Goal: Use online tool/utility

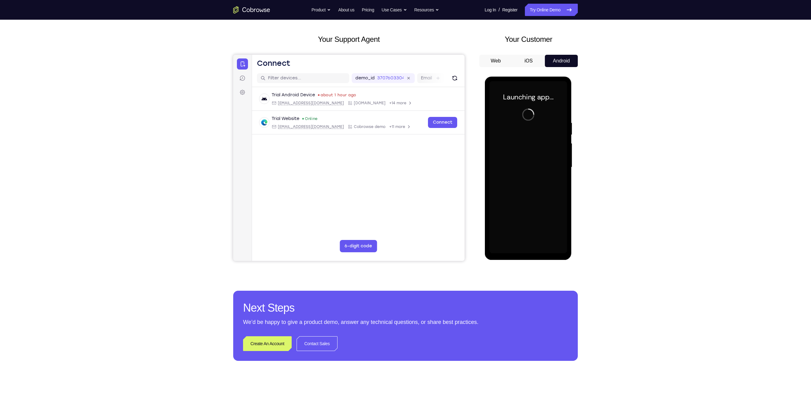
scroll to position [25, 0]
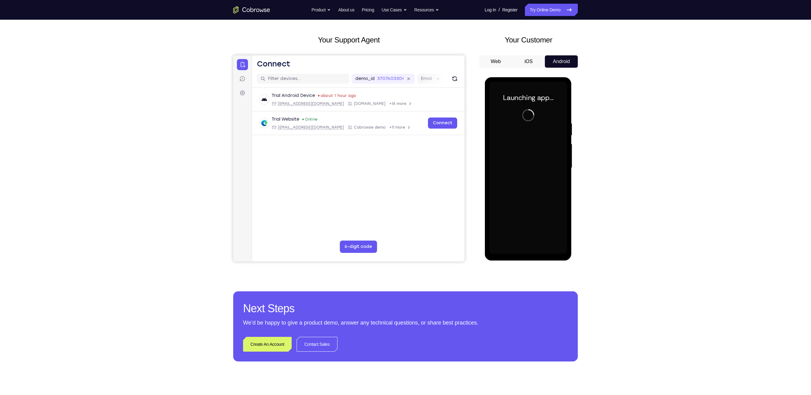
click at [528, 250] on div at bounding box center [528, 168] width 78 height 172
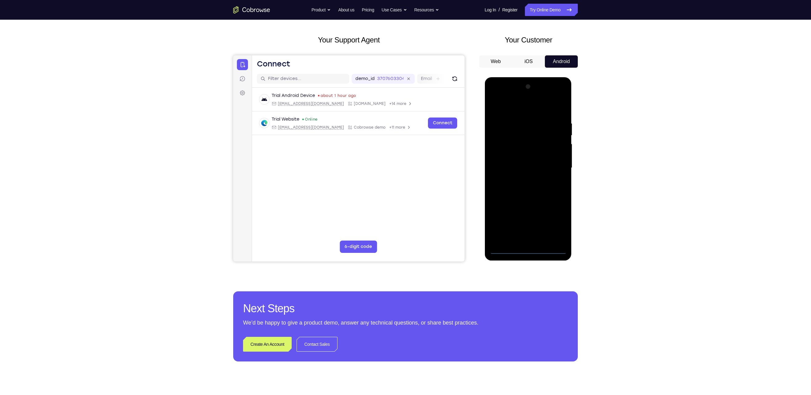
click at [528, 250] on div at bounding box center [528, 168] width 78 height 172
click at [556, 221] on div at bounding box center [528, 168] width 78 height 172
click at [515, 96] on div at bounding box center [528, 168] width 78 height 172
click at [524, 107] on div at bounding box center [528, 168] width 78 height 172
click at [555, 165] on div at bounding box center [528, 168] width 78 height 172
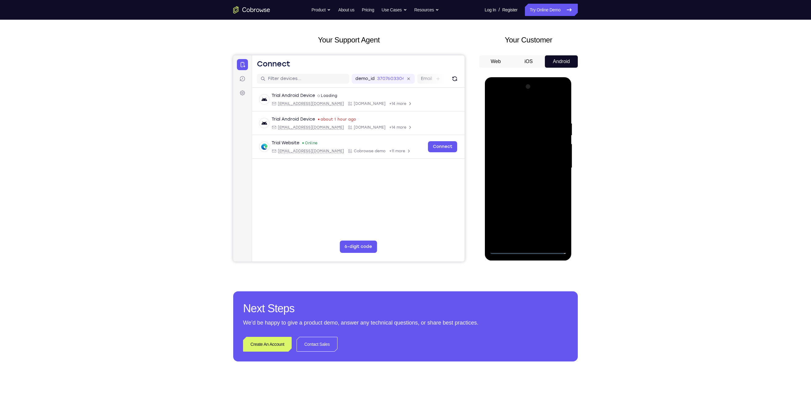
click at [523, 180] on div at bounding box center [528, 168] width 78 height 172
click at [517, 199] on div at bounding box center [528, 168] width 78 height 172
click at [544, 141] on div at bounding box center [528, 168] width 78 height 172
click at [534, 162] on div at bounding box center [528, 168] width 78 height 172
click at [510, 240] on div at bounding box center [528, 168] width 78 height 172
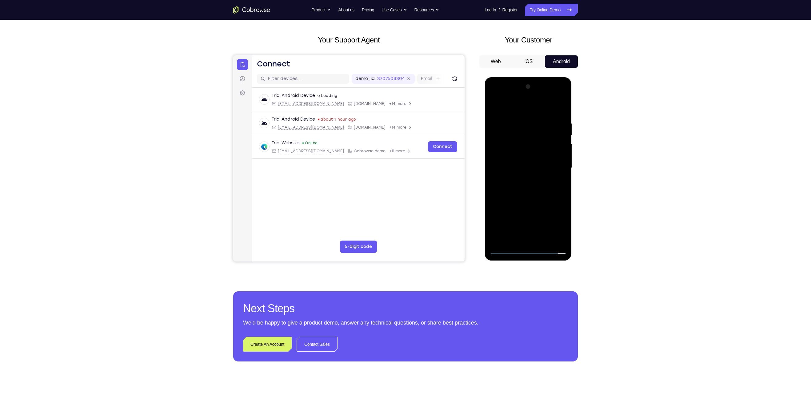
click at [517, 137] on div at bounding box center [528, 168] width 78 height 172
click at [560, 116] on div at bounding box center [528, 168] width 78 height 172
click at [544, 240] on div at bounding box center [528, 168] width 78 height 172
click at [534, 201] on div at bounding box center [528, 168] width 78 height 172
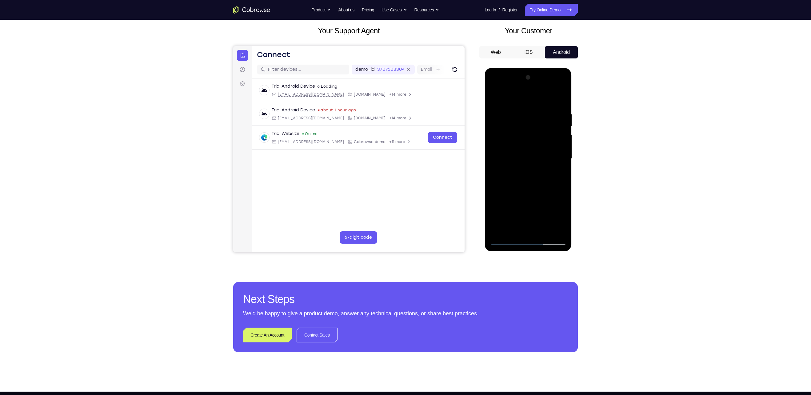
scroll to position [35, 0]
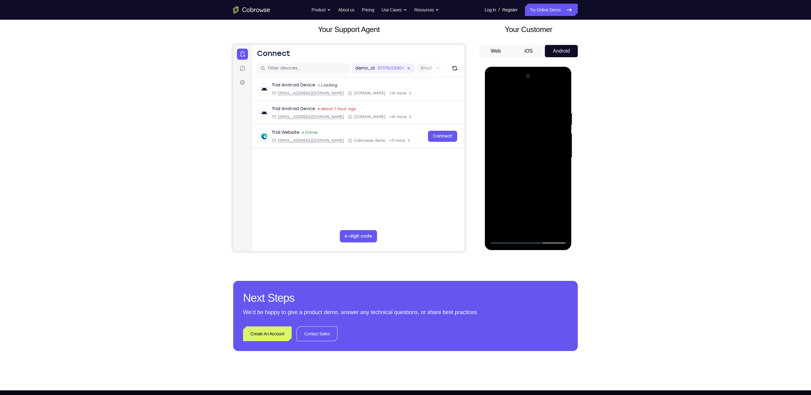
click at [507, 239] on div at bounding box center [528, 157] width 78 height 172
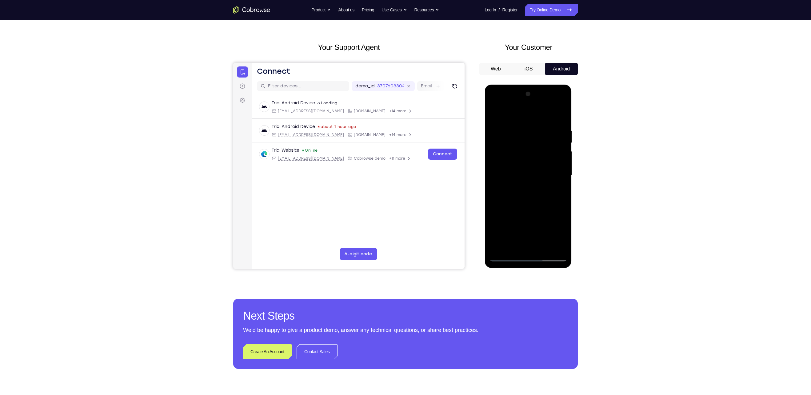
click at [517, 128] on div at bounding box center [528, 175] width 78 height 172
click at [560, 212] on div at bounding box center [528, 175] width 78 height 172
click at [494, 187] on div at bounding box center [528, 175] width 78 height 172
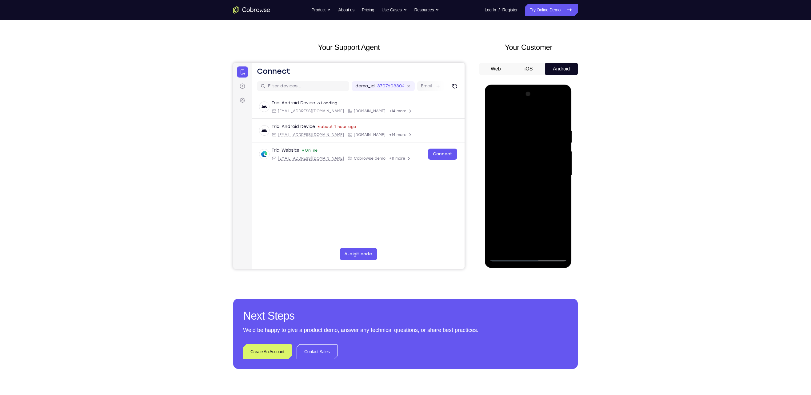
click at [560, 199] on div at bounding box center [528, 175] width 78 height 172
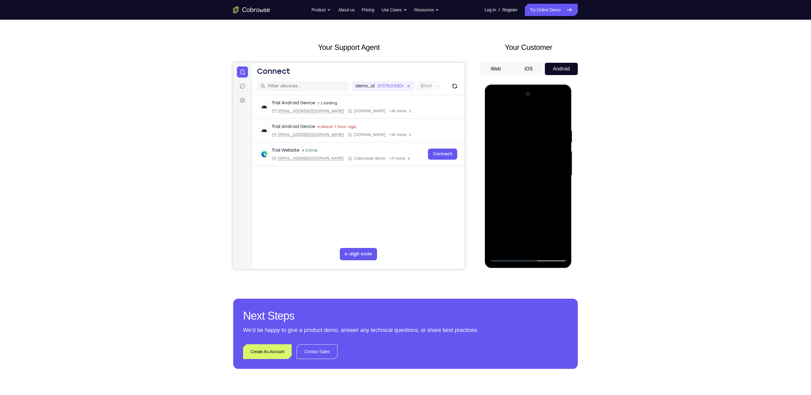
click at [560, 199] on div at bounding box center [528, 175] width 78 height 172
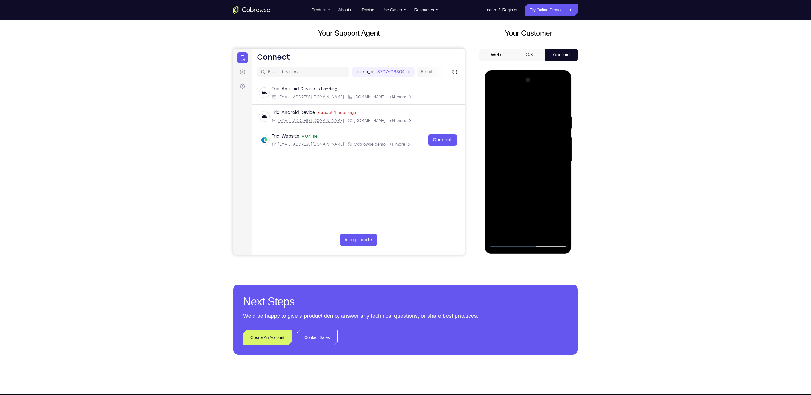
click at [544, 235] on div at bounding box center [528, 161] width 78 height 172
click at [523, 150] on div at bounding box center [528, 161] width 78 height 172
click at [536, 220] on div at bounding box center [528, 161] width 78 height 172
click at [540, 217] on div at bounding box center [528, 161] width 78 height 172
click at [512, 231] on div at bounding box center [528, 161] width 78 height 172
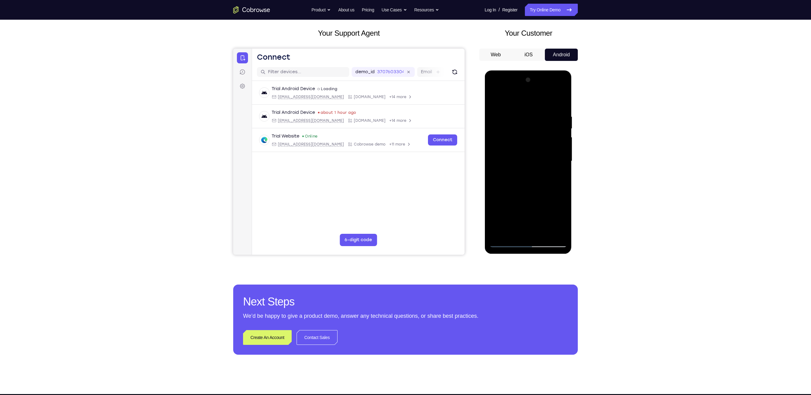
click at [546, 197] on div at bounding box center [528, 161] width 78 height 172
click at [513, 171] on div at bounding box center [528, 161] width 78 height 172
click at [496, 232] on div at bounding box center [528, 161] width 78 height 172
click at [533, 175] on div at bounding box center [528, 161] width 78 height 172
click at [556, 177] on div at bounding box center [528, 161] width 78 height 172
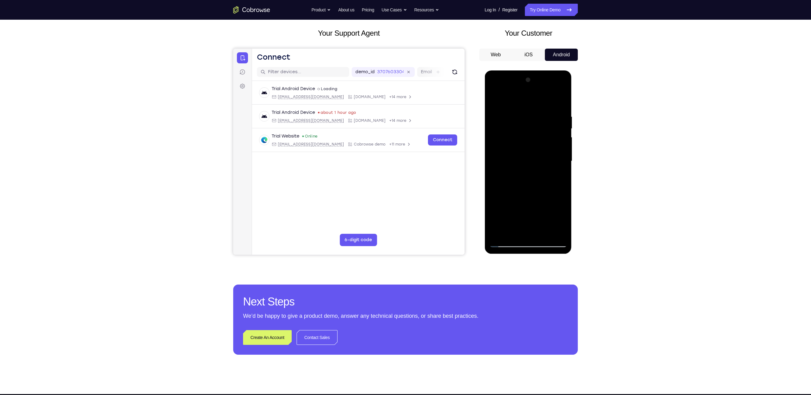
click at [514, 177] on div at bounding box center [528, 161] width 78 height 172
click at [515, 177] on div at bounding box center [528, 161] width 78 height 172
click at [532, 177] on div at bounding box center [528, 161] width 78 height 172
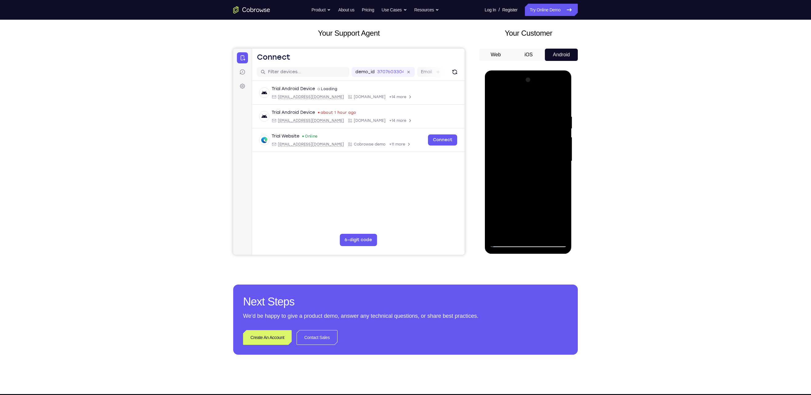
click at [538, 175] on div at bounding box center [528, 161] width 78 height 172
click at [537, 174] on div at bounding box center [528, 161] width 78 height 172
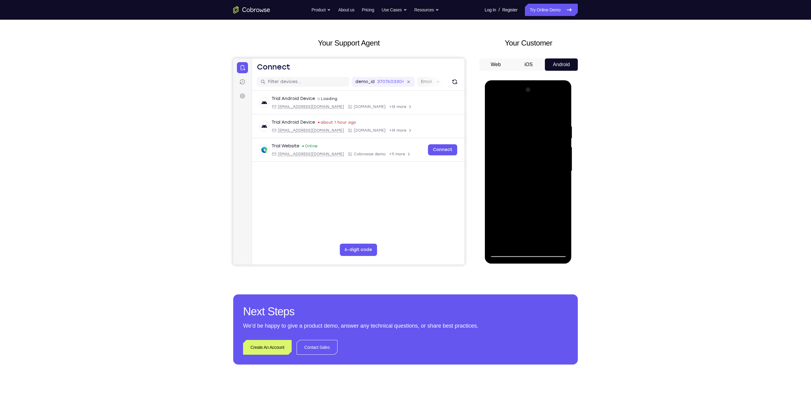
click at [556, 186] on div at bounding box center [528, 171] width 78 height 172
click at [494, 111] on div at bounding box center [528, 171] width 78 height 172
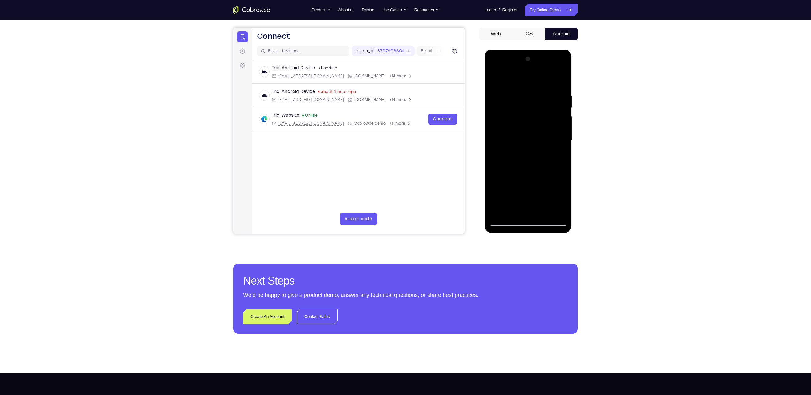
scroll to position [53, 0]
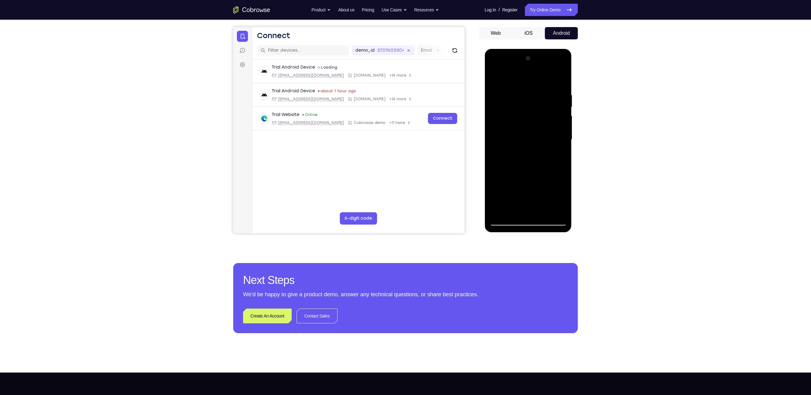
click at [525, 143] on div at bounding box center [528, 140] width 78 height 172
click at [504, 220] on div at bounding box center [528, 140] width 78 height 172
click at [533, 139] on span "Tap to Start" at bounding box center [527, 140] width 31 height 6
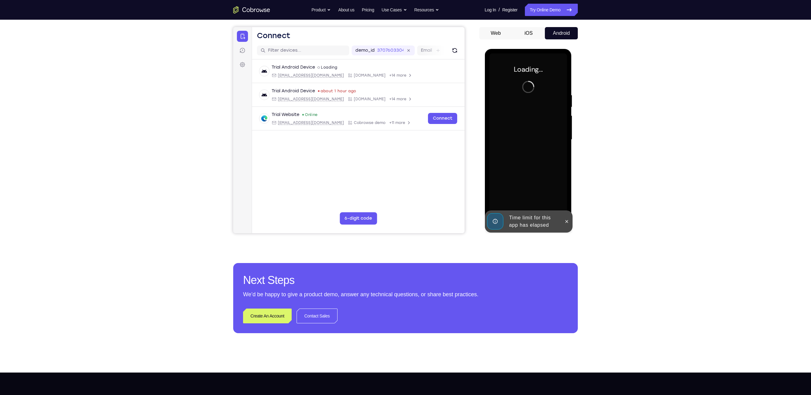
scroll to position [24, 0]
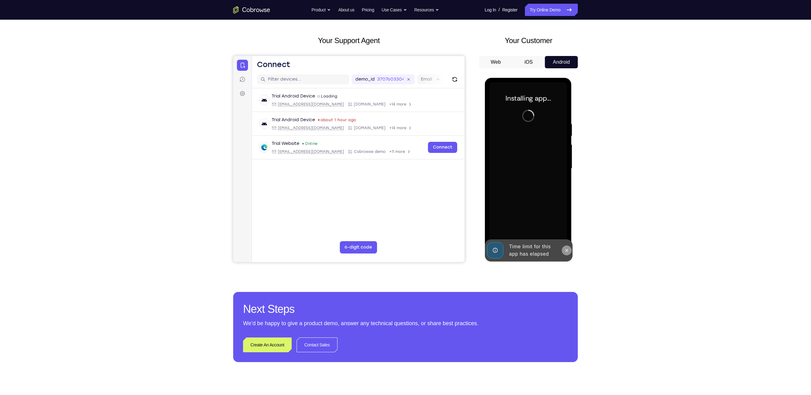
click at [569, 251] on button at bounding box center [566, 250] width 10 height 10
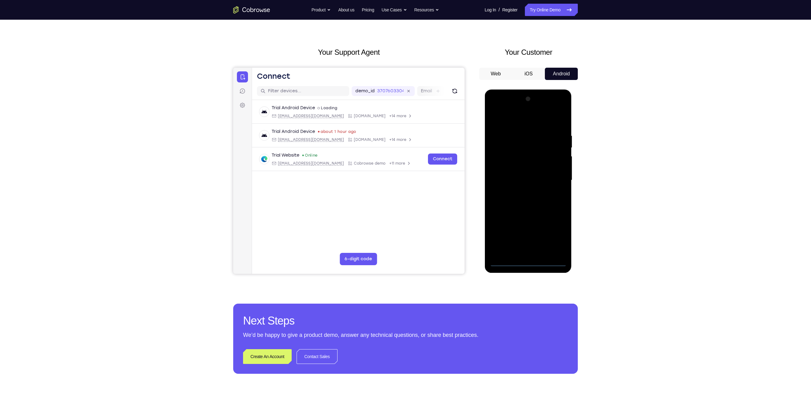
scroll to position [10, 0]
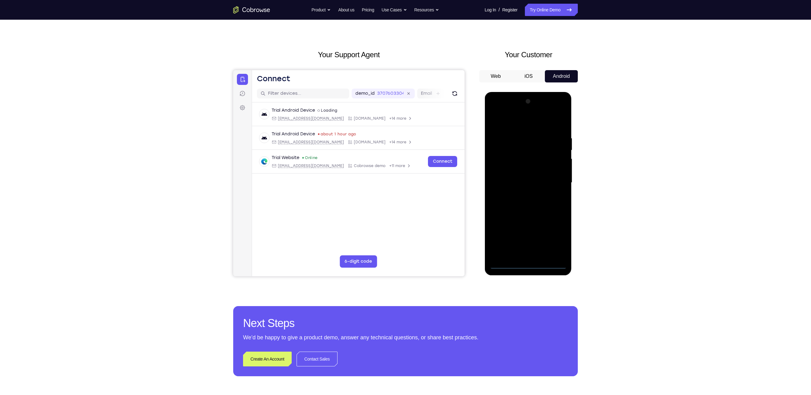
click at [527, 262] on div at bounding box center [528, 183] width 78 height 172
click at [529, 266] on div at bounding box center [528, 183] width 78 height 172
click at [556, 238] on div at bounding box center [528, 183] width 78 height 172
click at [541, 120] on div at bounding box center [528, 183] width 78 height 172
click at [553, 184] on div at bounding box center [528, 183] width 78 height 172
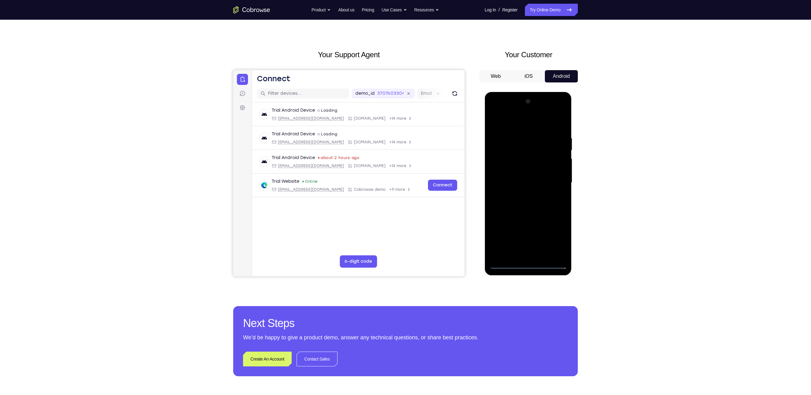
click at [519, 194] on div at bounding box center [528, 183] width 78 height 172
click at [528, 213] on div at bounding box center [528, 183] width 78 height 172
click at [541, 153] on div at bounding box center [528, 183] width 78 height 172
click at [535, 174] on div at bounding box center [528, 183] width 78 height 172
click at [515, 255] on div at bounding box center [528, 183] width 78 height 172
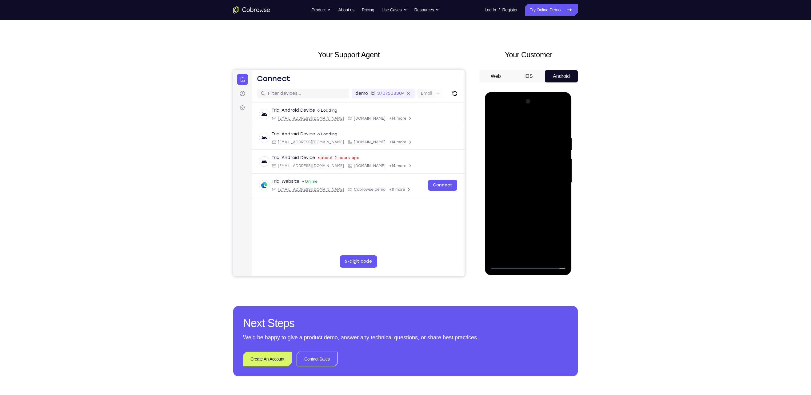
click at [529, 155] on div at bounding box center [528, 183] width 78 height 172
click at [560, 126] on div at bounding box center [528, 183] width 78 height 172
click at [541, 252] on div at bounding box center [528, 183] width 78 height 172
click at [521, 217] on div at bounding box center [528, 183] width 78 height 172
click at [534, 189] on div at bounding box center [528, 183] width 78 height 172
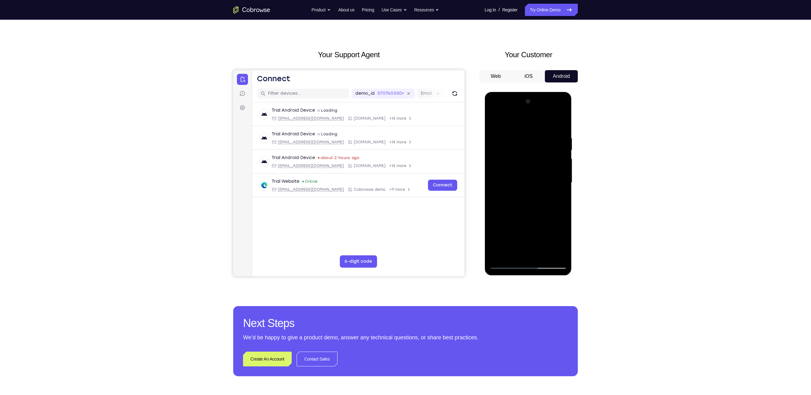
click at [559, 245] on div at bounding box center [528, 183] width 78 height 172
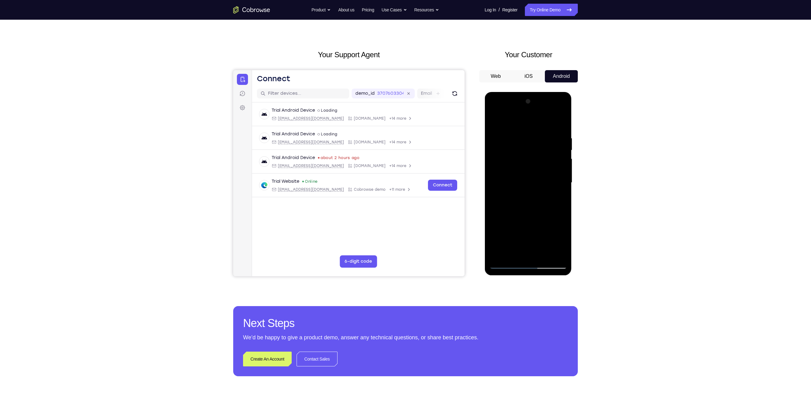
click at [559, 245] on div at bounding box center [528, 183] width 78 height 172
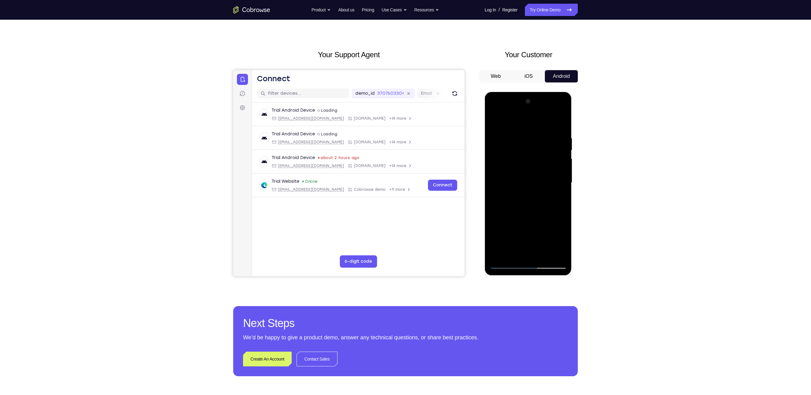
click at [559, 245] on div at bounding box center [528, 183] width 78 height 172
click at [494, 122] on div at bounding box center [528, 183] width 78 height 172
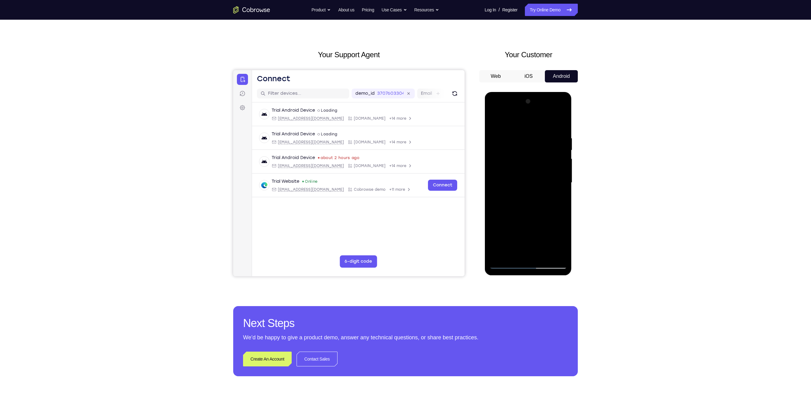
click at [517, 185] on div at bounding box center [528, 183] width 78 height 172
click at [509, 255] on div at bounding box center [528, 183] width 78 height 172
click at [525, 147] on div at bounding box center [528, 183] width 78 height 172
click at [522, 197] on div at bounding box center [528, 183] width 78 height 172
click at [557, 199] on div at bounding box center [528, 183] width 78 height 172
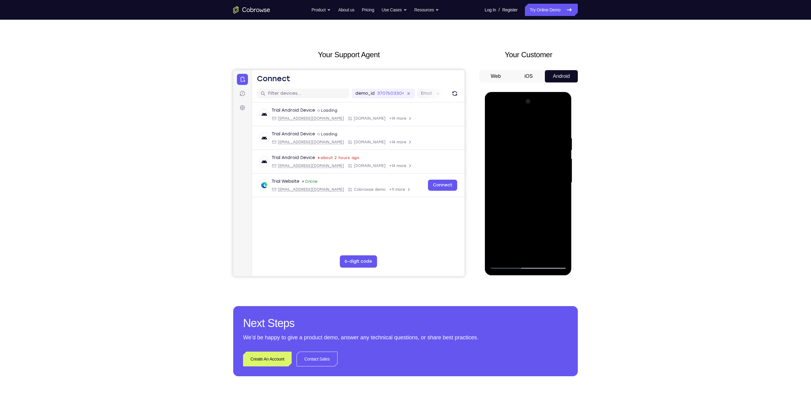
click at [495, 123] on div at bounding box center [528, 183] width 78 height 172
click at [508, 262] on div at bounding box center [528, 183] width 78 height 172
click at [494, 121] on div at bounding box center [528, 183] width 78 height 172
drag, startPoint x: 514, startPoint y: 228, endPoint x: 521, endPoint y: 196, distance: 32.7
click at [521, 196] on div at bounding box center [528, 183] width 78 height 172
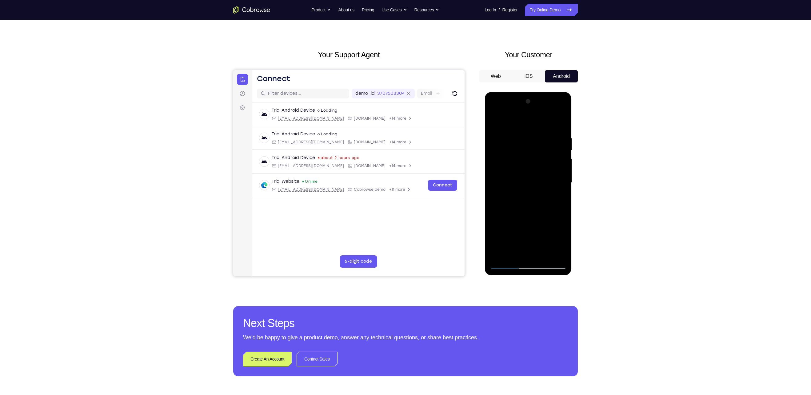
click at [563, 181] on div at bounding box center [528, 183] width 78 height 172
click at [563, 246] on div at bounding box center [528, 183] width 78 height 172
drag, startPoint x: 542, startPoint y: 231, endPoint x: 550, endPoint y: 133, distance: 98.4
click at [550, 133] on div at bounding box center [528, 183] width 78 height 172
drag, startPoint x: 545, startPoint y: 230, endPoint x: 555, endPoint y: 190, distance: 41.5
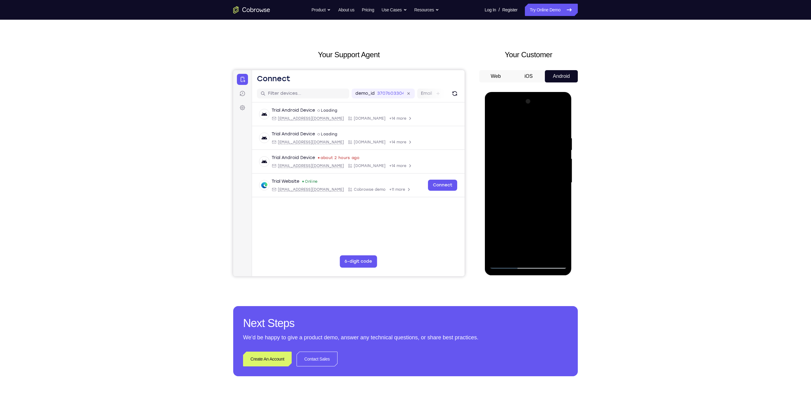
click at [555, 190] on div at bounding box center [528, 183] width 78 height 172
click at [562, 171] on div at bounding box center [528, 183] width 78 height 172
click at [531, 226] on div at bounding box center [528, 183] width 78 height 172
drag, startPoint x: 551, startPoint y: 224, endPoint x: 550, endPoint y: 162, distance: 62.2
click at [550, 162] on div at bounding box center [528, 183] width 78 height 172
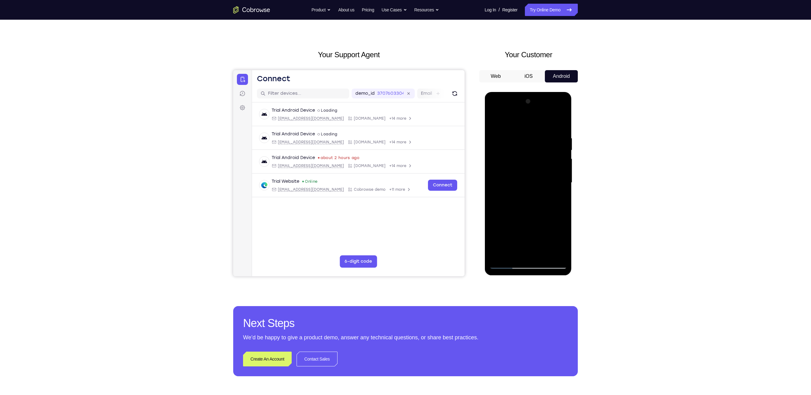
drag, startPoint x: 545, startPoint y: 202, endPoint x: 552, endPoint y: 164, distance: 38.1
click at [552, 164] on div at bounding box center [528, 183] width 78 height 172
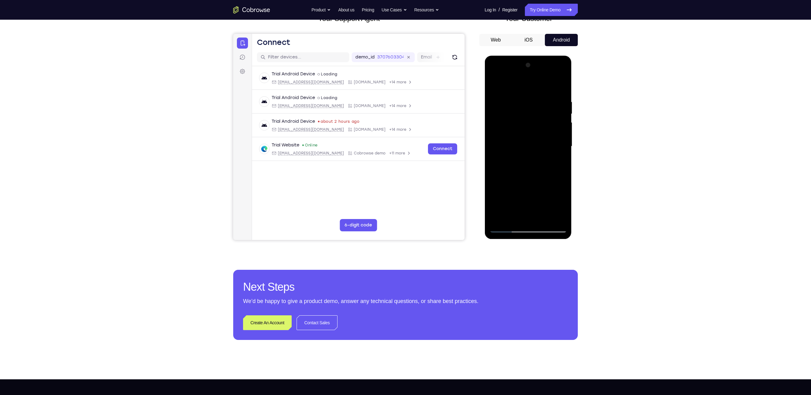
click at [498, 220] on div at bounding box center [528, 146] width 78 height 172
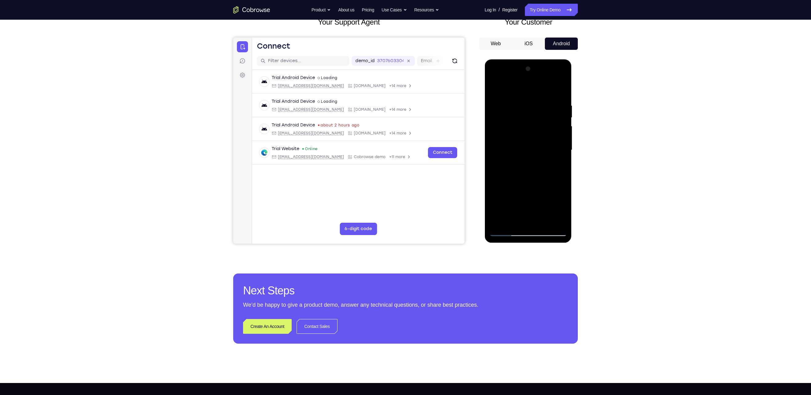
scroll to position [41, 0]
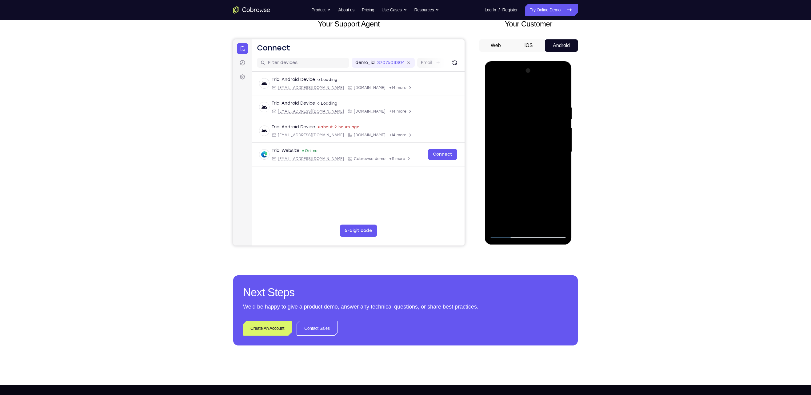
drag, startPoint x: 538, startPoint y: 130, endPoint x: 538, endPoint y: 237, distance: 106.1
click at [538, 237] on div at bounding box center [528, 152] width 78 height 172
drag, startPoint x: 535, startPoint y: 109, endPoint x: 537, endPoint y: 220, distance: 111.1
click at [537, 220] on div at bounding box center [528, 152] width 78 height 172
click at [562, 92] on div at bounding box center [528, 152] width 78 height 172
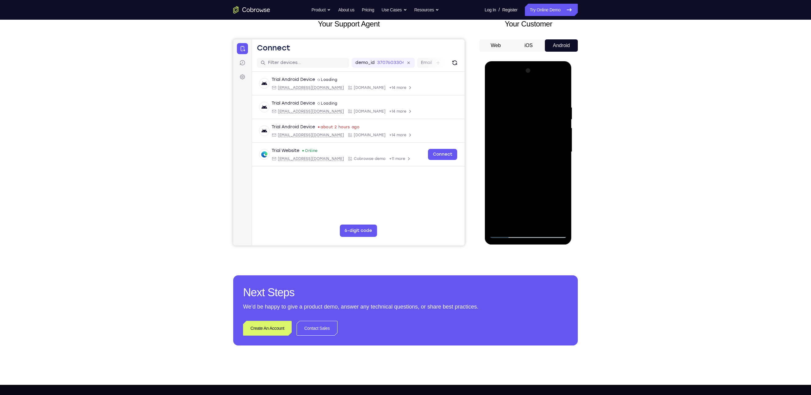
click at [557, 226] on div at bounding box center [528, 152] width 78 height 172
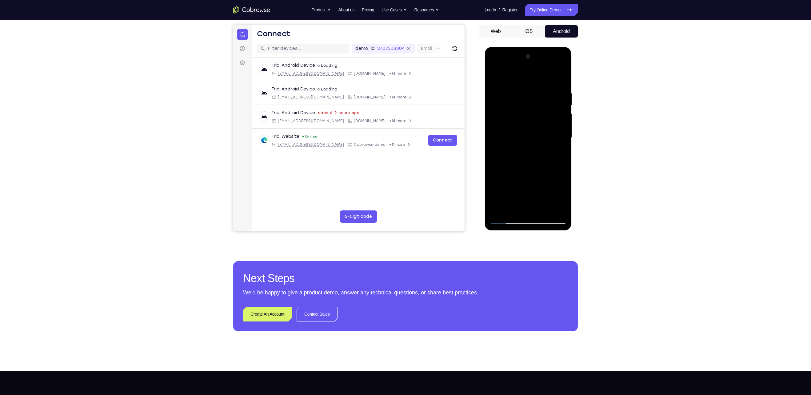
scroll to position [55, 0]
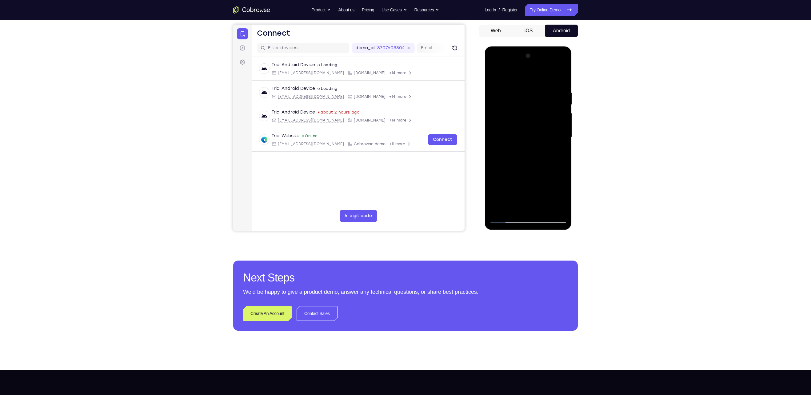
click at [542, 210] on div at bounding box center [528, 137] width 78 height 172
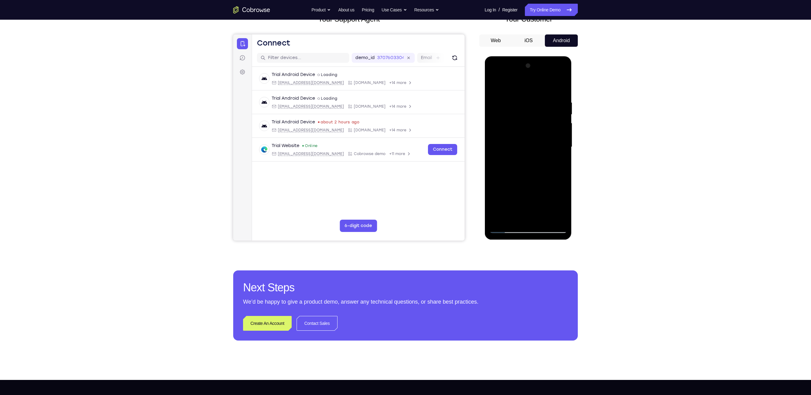
scroll to position [44, 0]
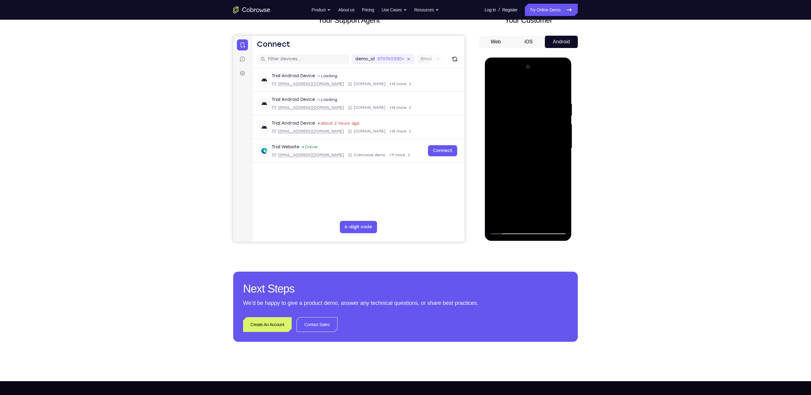
click at [563, 115] on div at bounding box center [528, 148] width 78 height 172
click at [505, 232] on div at bounding box center [528, 148] width 78 height 172
click at [543, 221] on div at bounding box center [528, 148] width 78 height 172
click at [529, 152] on div at bounding box center [528, 148] width 78 height 172
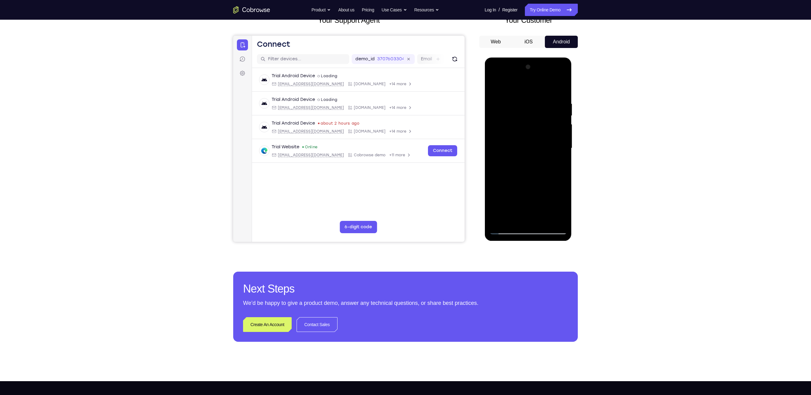
click at [506, 229] on div at bounding box center [528, 148] width 78 height 172
click at [507, 229] on div at bounding box center [528, 148] width 78 height 172
click at [498, 219] on div at bounding box center [528, 148] width 78 height 172
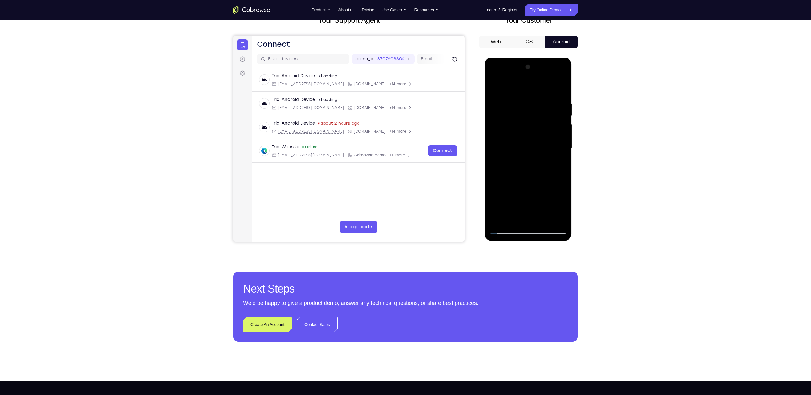
click at [498, 219] on div at bounding box center [528, 148] width 78 height 172
click at [552, 220] on div at bounding box center [528, 148] width 78 height 172
click at [500, 220] on div at bounding box center [528, 148] width 78 height 172
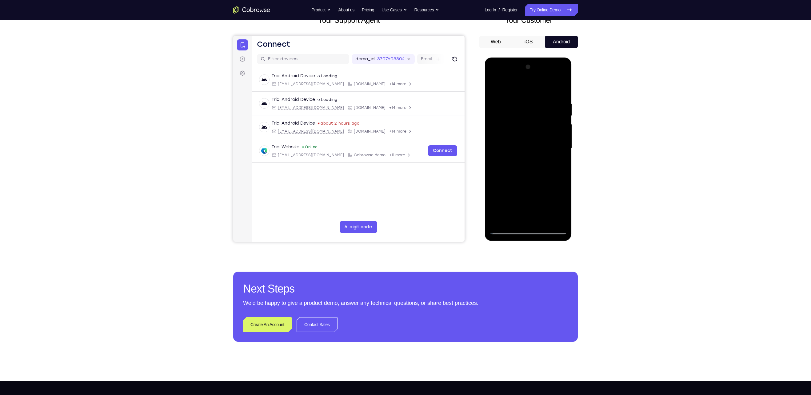
click at [500, 220] on div at bounding box center [528, 148] width 78 height 172
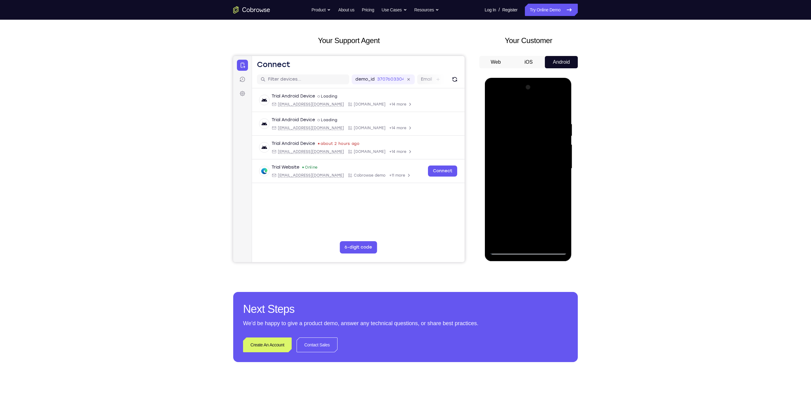
drag, startPoint x: 522, startPoint y: 127, endPoint x: 526, endPoint y: 236, distance: 109.3
click at [526, 236] on div at bounding box center [528, 168] width 78 height 172
click at [544, 241] on div at bounding box center [528, 168] width 78 height 172
